Goal: Information Seeking & Learning: Learn about a topic

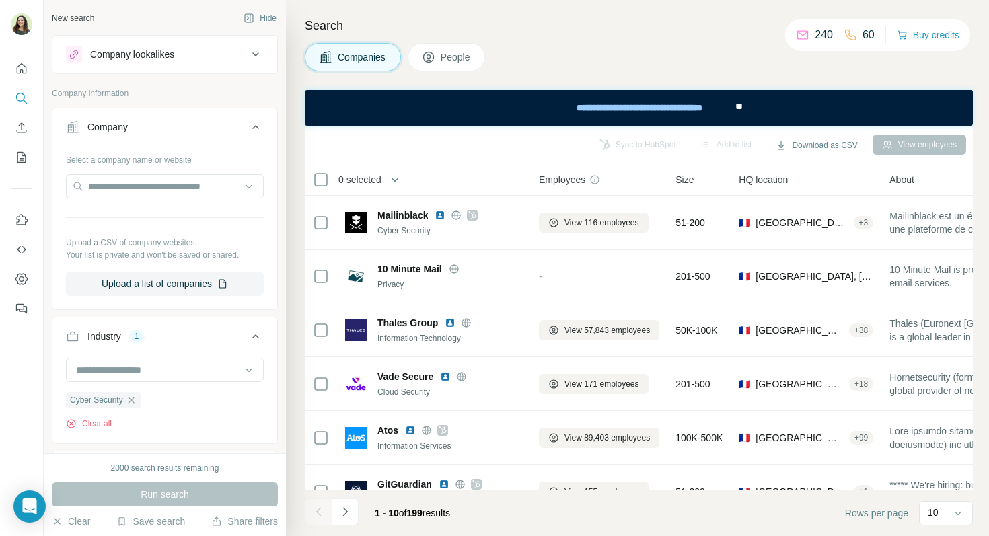
scroll to position [104, 0]
